Goal: Complete application form: Complete application form

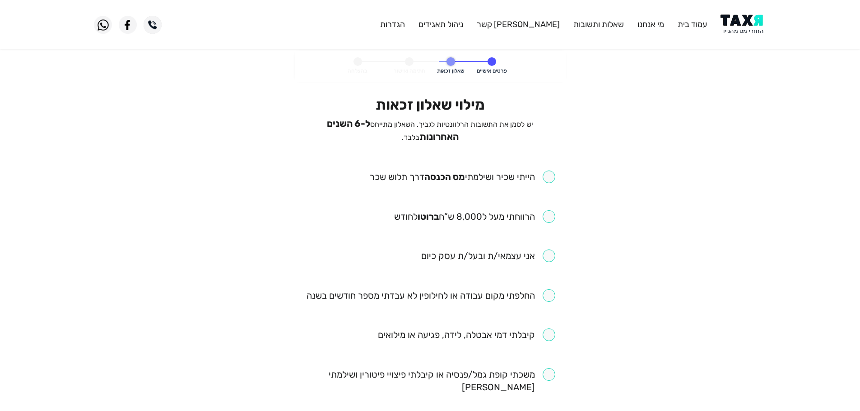
click at [548, 172] on input "checkbox" at bounding box center [463, 177] width 186 height 13
checkbox input "true"
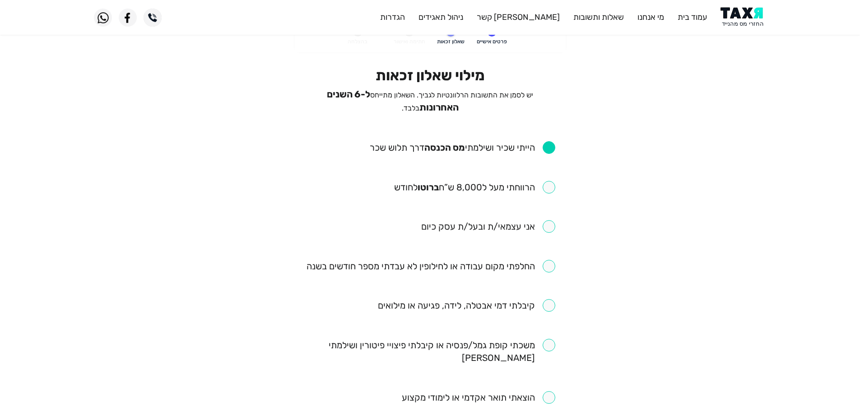
scroll to position [90, 0]
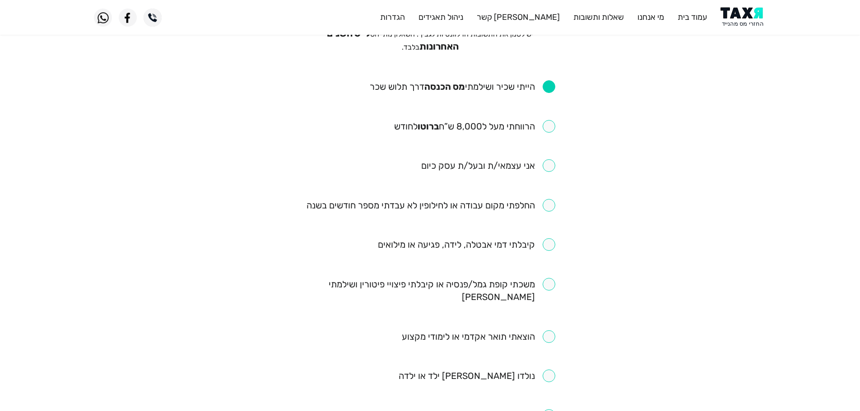
click at [550, 121] on input "checkbox" at bounding box center [474, 126] width 161 height 13
checkbox input "true"
click at [552, 200] on input "checkbox" at bounding box center [431, 205] width 249 height 13
checkbox input "true"
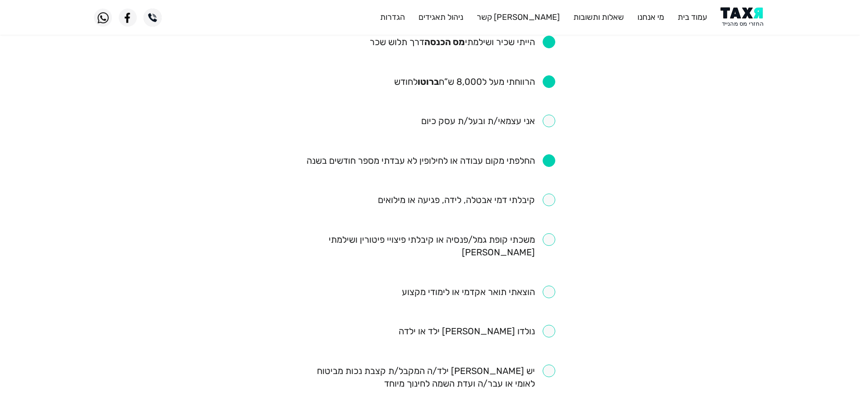
scroll to position [135, 0]
click at [553, 193] on input "checkbox" at bounding box center [466, 199] width 177 height 13
checkbox input "true"
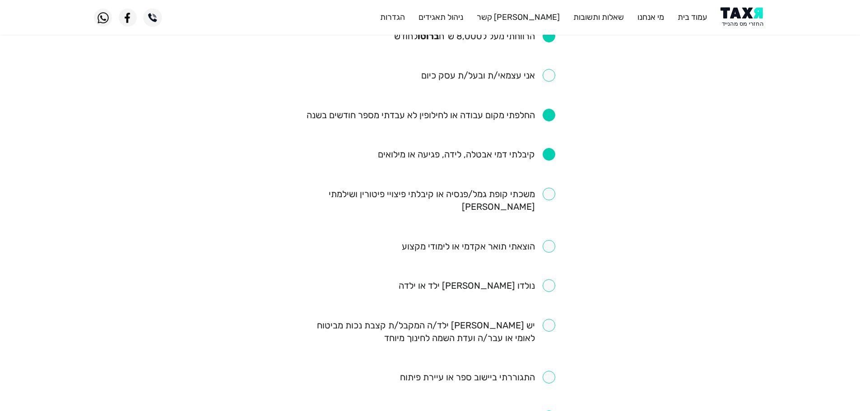
scroll to position [226, 0]
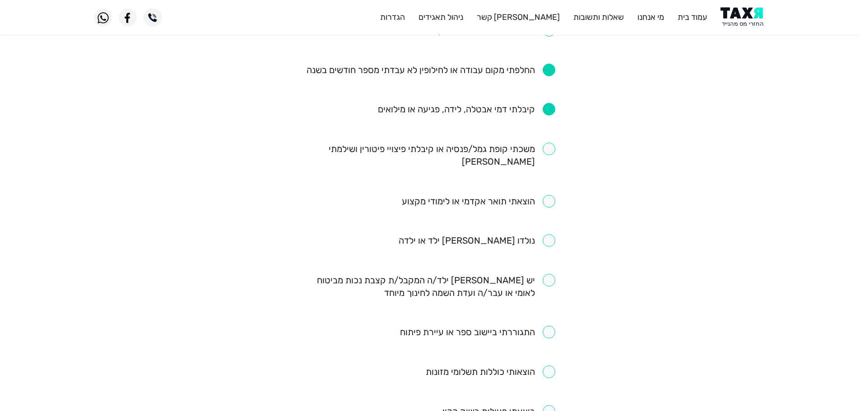
click at [548, 149] on input "checkbox" at bounding box center [430, 155] width 250 height 25
click at [548, 143] on input "checkbox" at bounding box center [430, 155] width 250 height 25
checkbox input "false"
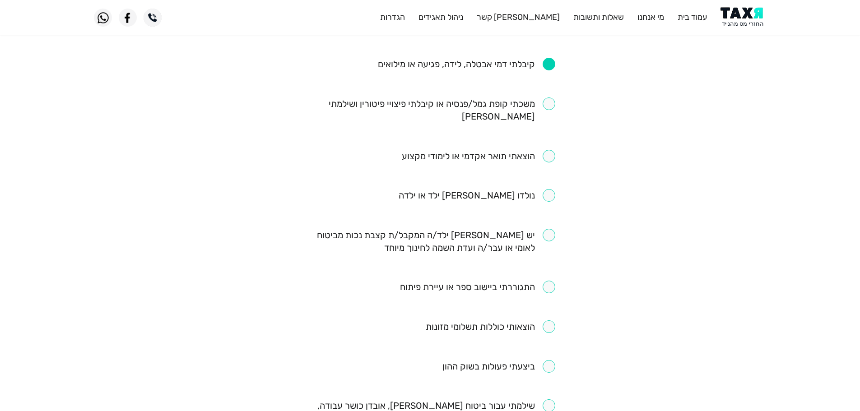
click at [546, 150] on input "checkbox" at bounding box center [478, 156] width 153 height 13
click at [547, 150] on input "checkbox" at bounding box center [478, 156] width 153 height 13
checkbox input "false"
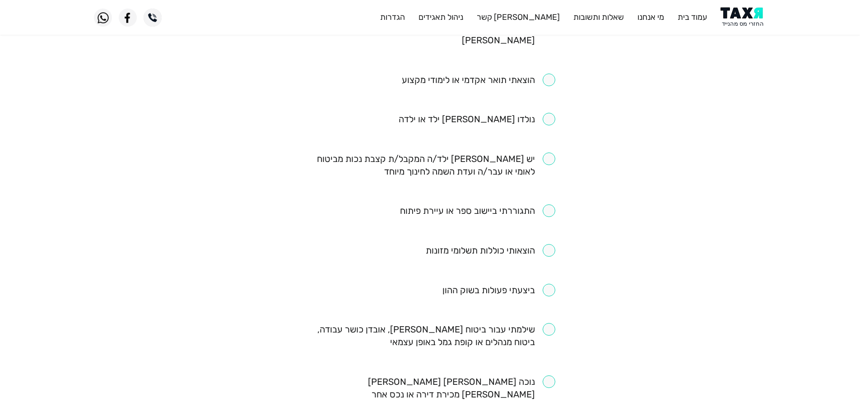
scroll to position [361, 0]
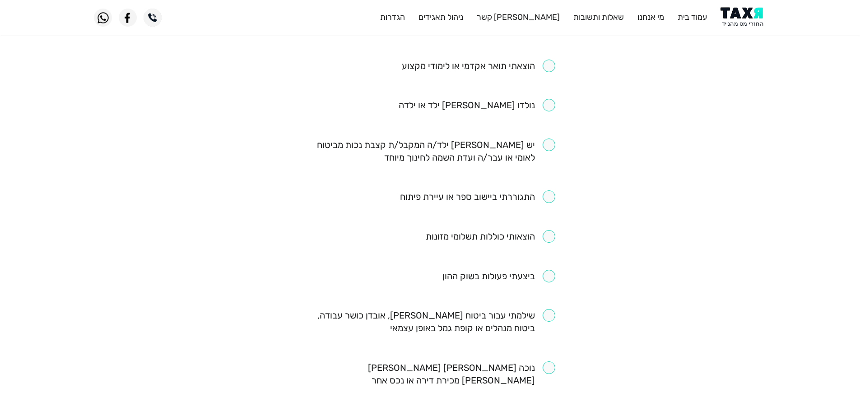
click at [551, 191] on input "checkbox" at bounding box center [477, 197] width 155 height 13
checkbox input "true"
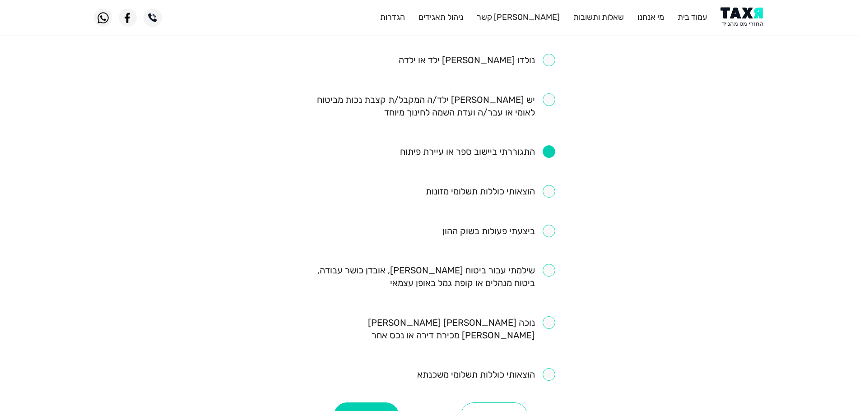
scroll to position [451, 0]
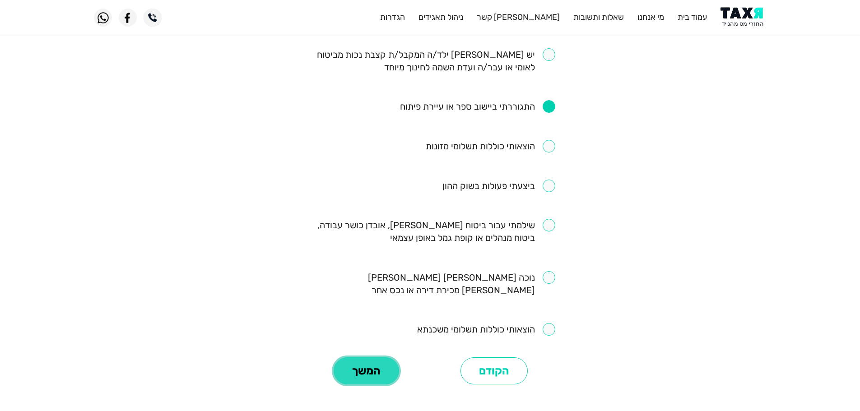
click at [376, 358] on button "המשך" at bounding box center [366, 371] width 65 height 27
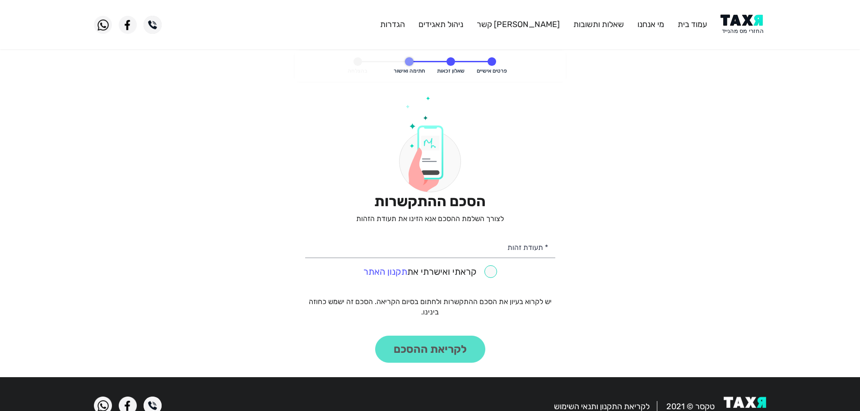
click at [745, 18] on img at bounding box center [743, 24] width 46 height 20
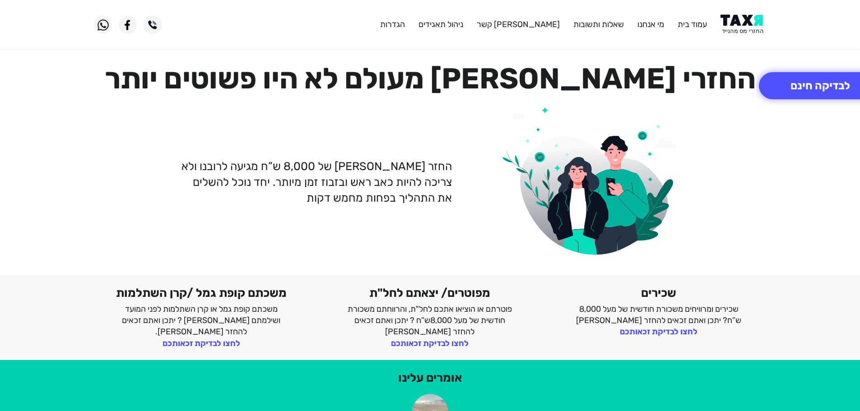
click at [744, 21] on img at bounding box center [743, 24] width 46 height 20
click at [752, 21] on img at bounding box center [743, 24] width 46 height 20
click at [809, 91] on button "לבדיקה חינם" at bounding box center [820, 85] width 123 height 27
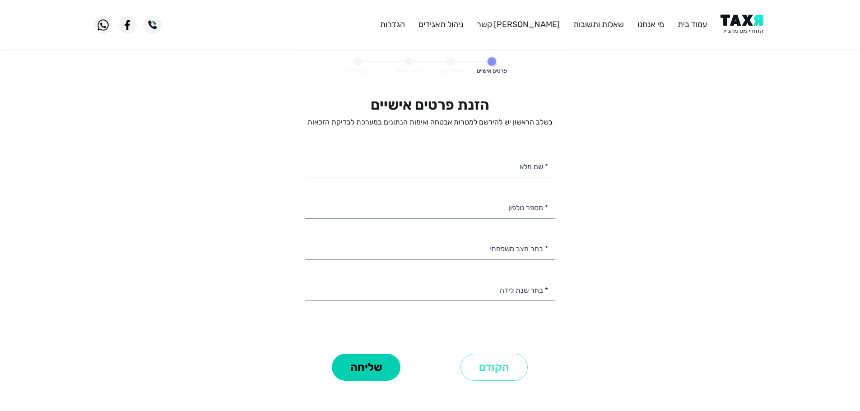
select select
click at [509, 202] on input "* מספר טלפון" at bounding box center [430, 206] width 250 height 23
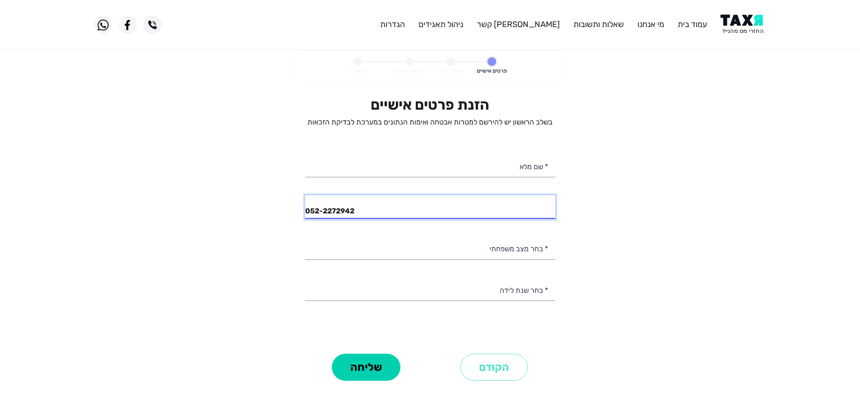
type input "052-2272942"
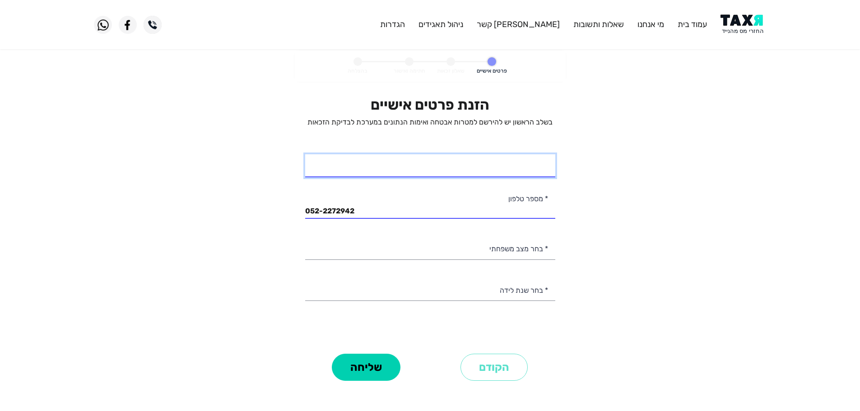
click at [538, 167] on input "* שם מלא" at bounding box center [430, 165] width 250 height 23
type input "יוני דוידסקו"
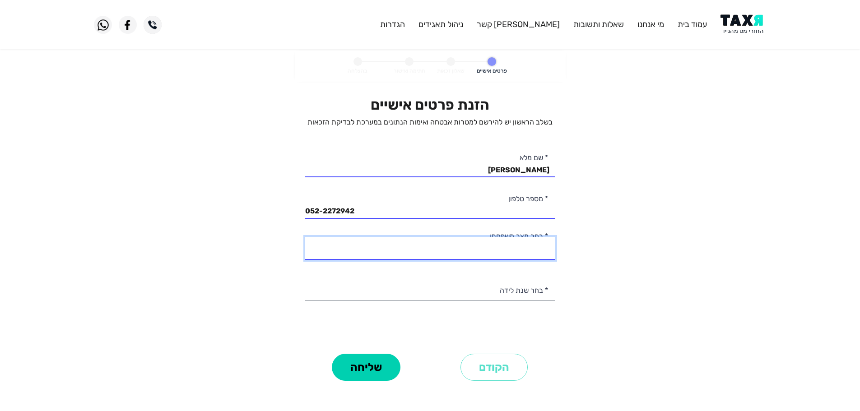
click at [539, 252] on select "רווק/ה נשוי/אה גרוש/ה אלמן/נה" at bounding box center [430, 248] width 250 height 23
select select "1: Single"
click at [305, 237] on select "רווק/ה נשוי/אה גרוש/ה אלמן/נה" at bounding box center [430, 248] width 250 height 23
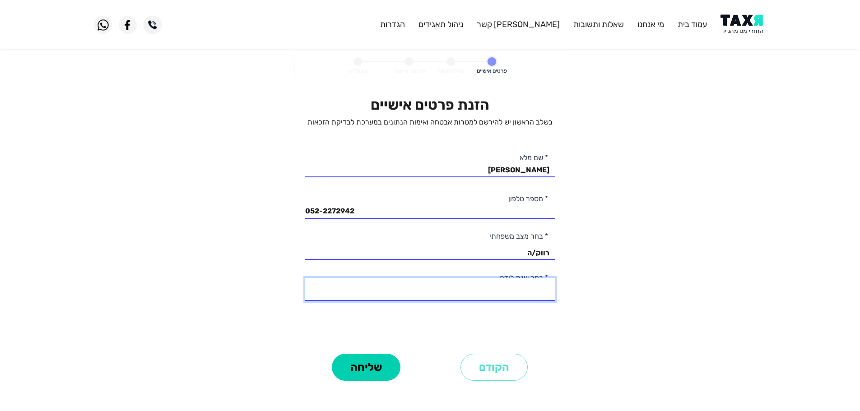
click at [522, 291] on select "2003 2002 2001 2000 1999 1998 1997 1996 1995 1994 1993 1992 1991 1990 1989 1988…" at bounding box center [430, 289] width 250 height 23
select select "5: 1999"
click at [305, 278] on select "2003 2002 2001 2000 1999 1998 1997 1996 1995 1994 1993 1992 1991 1990 1989 1988…" at bounding box center [430, 289] width 250 height 23
click at [376, 376] on button "שליחה" at bounding box center [366, 367] width 69 height 27
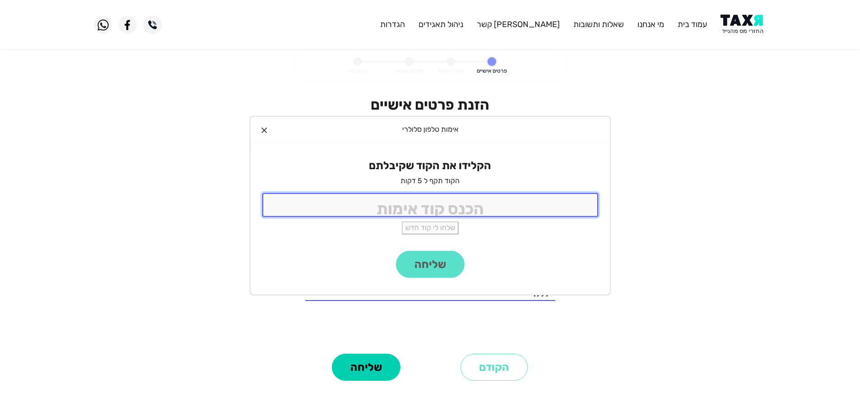
click at [478, 203] on input "tel" at bounding box center [430, 205] width 336 height 24
type input "9988"
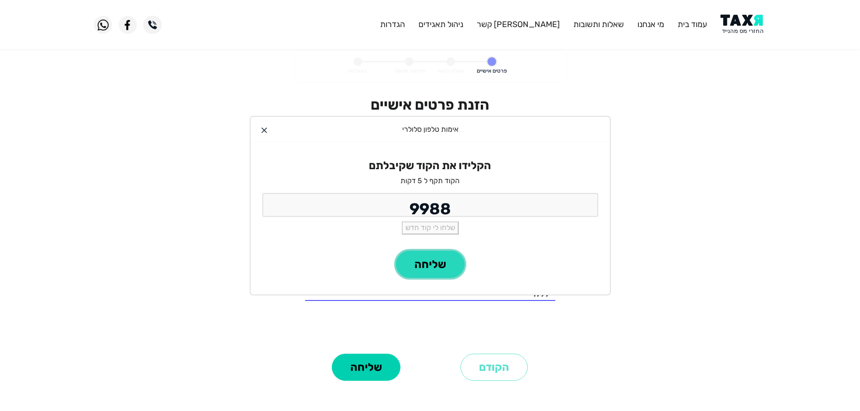
click at [443, 265] on button "שליחה" at bounding box center [430, 264] width 69 height 27
